Goal: Check status

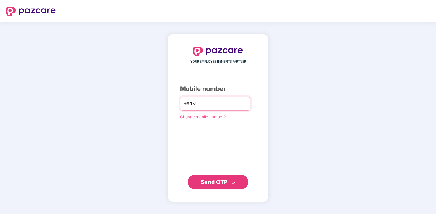
type input "**********"
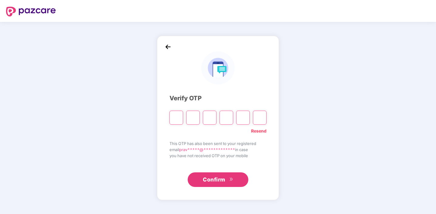
type input "*"
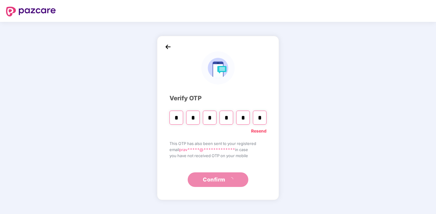
type input "*"
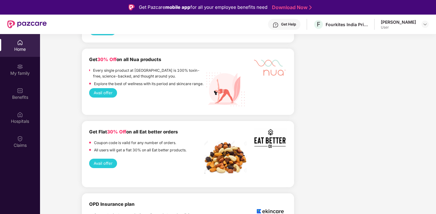
scroll to position [34, 0]
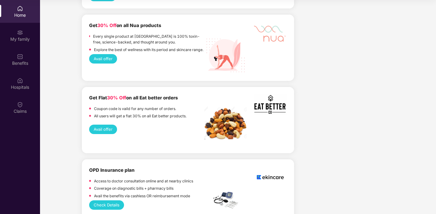
click at [108, 200] on button "Check Details" at bounding box center [106, 204] width 35 height 9
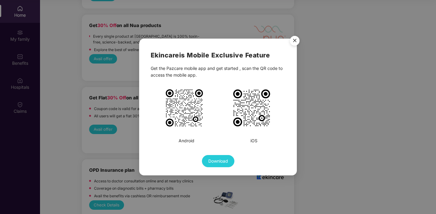
click at [293, 44] on img "Close" at bounding box center [295, 41] width 17 height 17
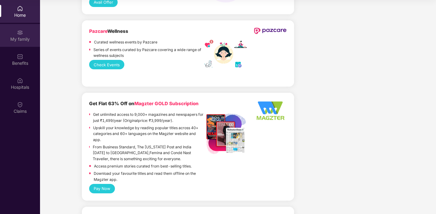
scroll to position [0, 0]
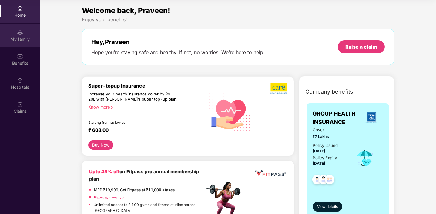
click at [15, 34] on div "My family" at bounding box center [20, 35] width 40 height 23
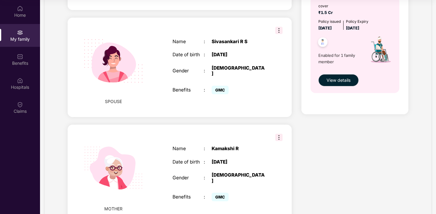
scroll to position [224, 0]
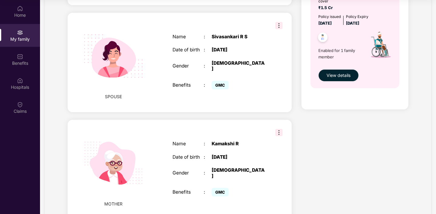
click at [279, 22] on img at bounding box center [279, 25] width 7 height 7
click at [255, 60] on div "[DEMOGRAPHIC_DATA]" at bounding box center [239, 65] width 55 height 11
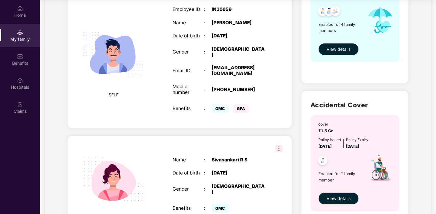
scroll to position [89, 0]
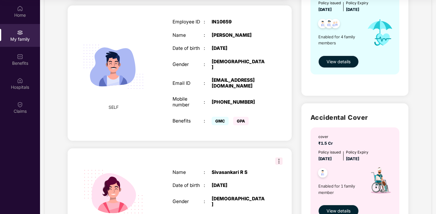
click at [339, 61] on span "View details" at bounding box center [339, 61] width 24 height 7
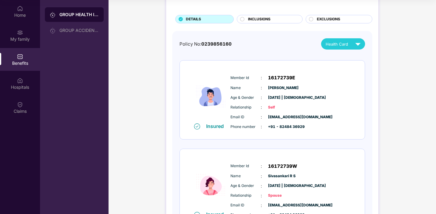
scroll to position [0, 0]
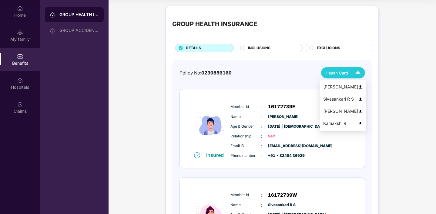
click at [360, 99] on img at bounding box center [360, 99] width 5 height 5
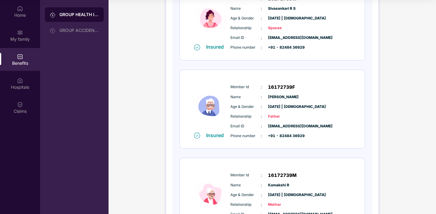
scroll to position [256, 0]
